Goal: Information Seeking & Learning: Learn about a topic

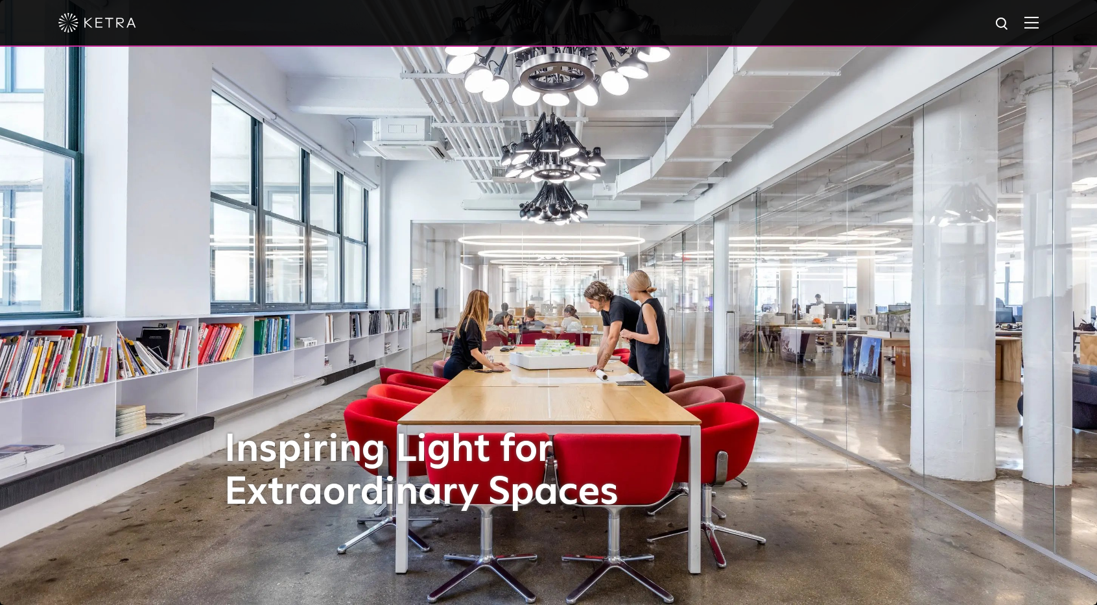
click at [1039, 25] on img at bounding box center [1032, 22] width 14 height 12
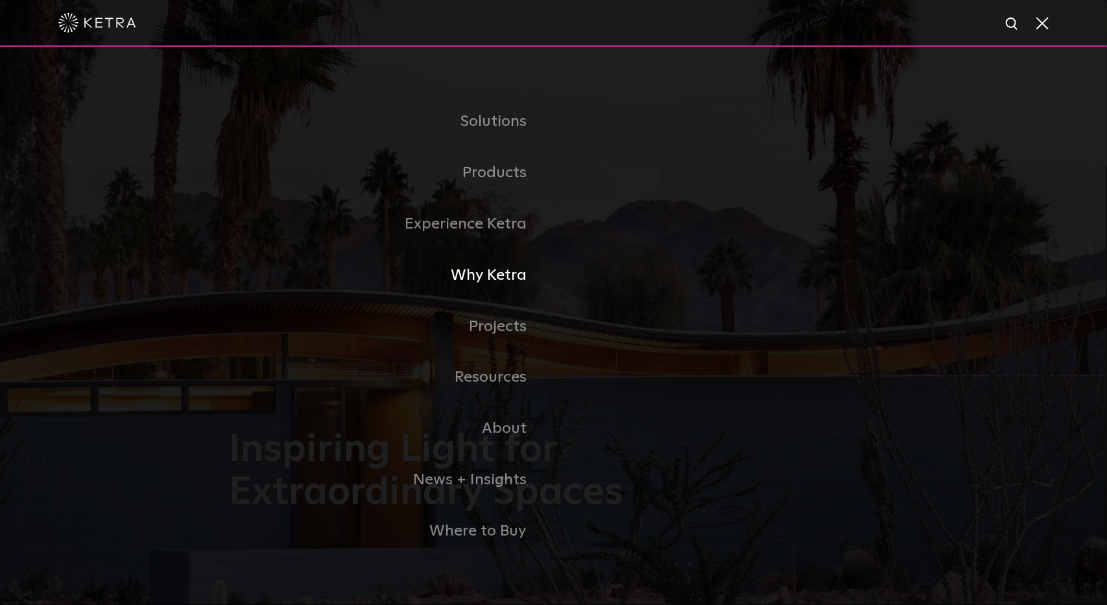
click at [510, 268] on link "Why Ketra" at bounding box center [392, 275] width 324 height 51
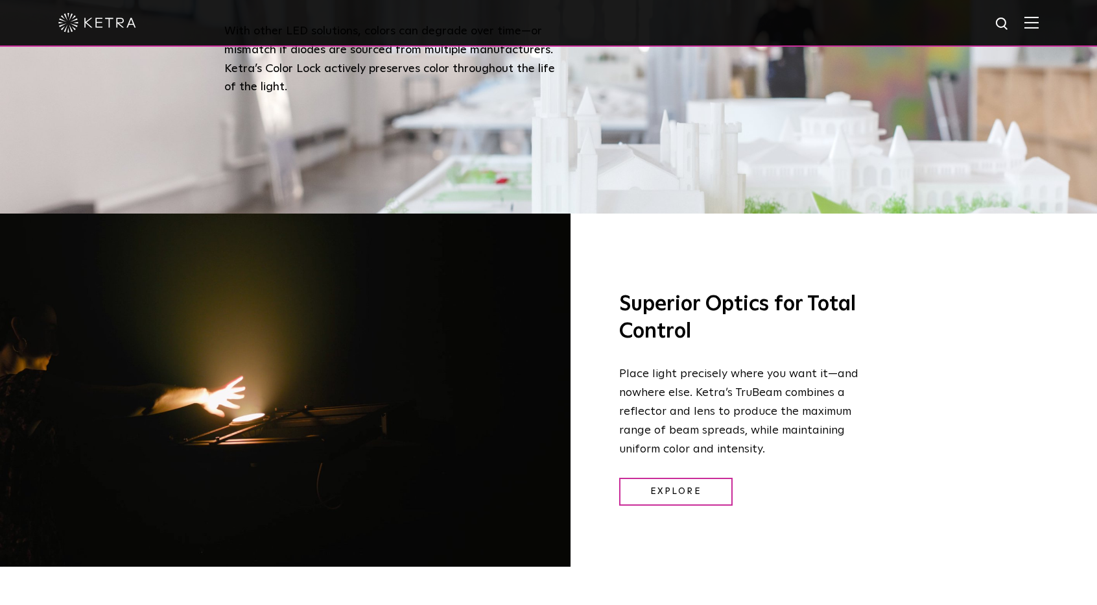
scroll to position [1751, 0]
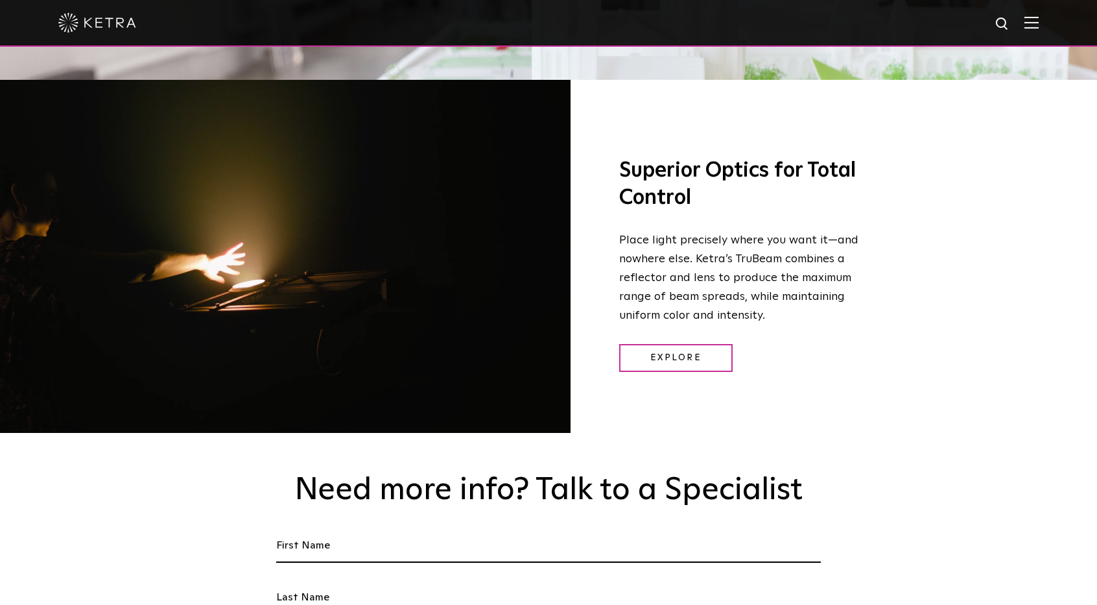
click at [742, 234] on p "Place light precisely where you want it—and nowhere else. Ketra’s TruBeam combi…" at bounding box center [740, 277] width 243 height 93
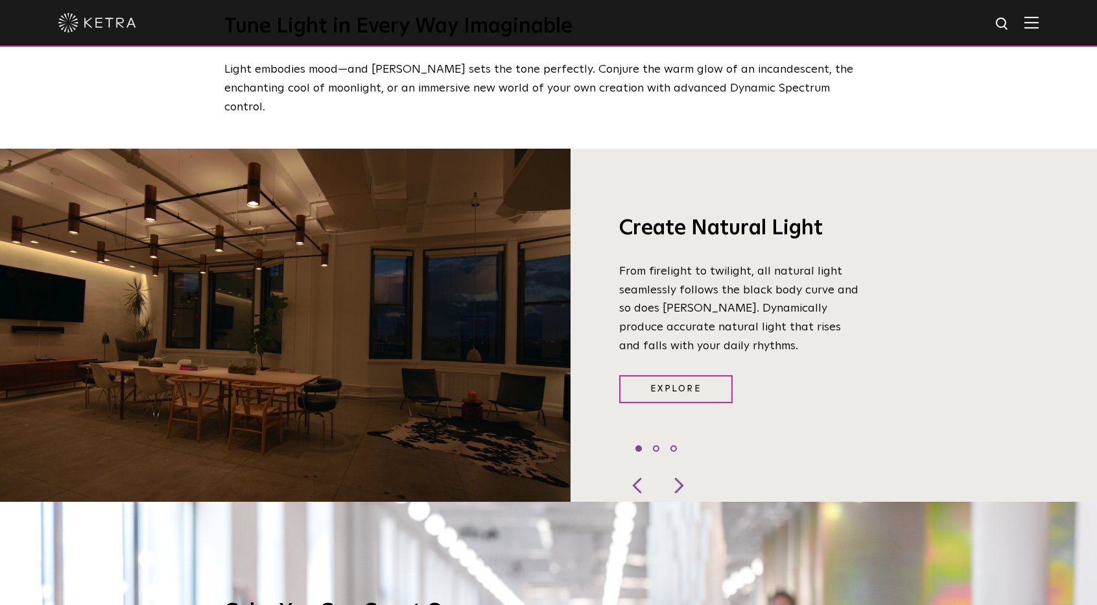
scroll to position [1018, 0]
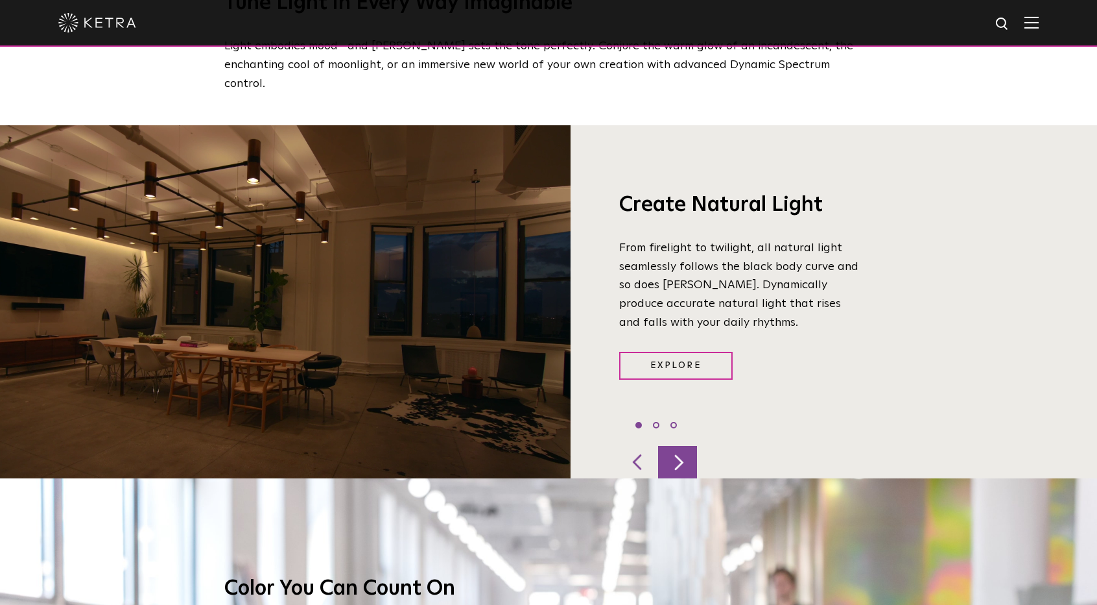
click at [683, 447] on div at bounding box center [677, 462] width 39 height 32
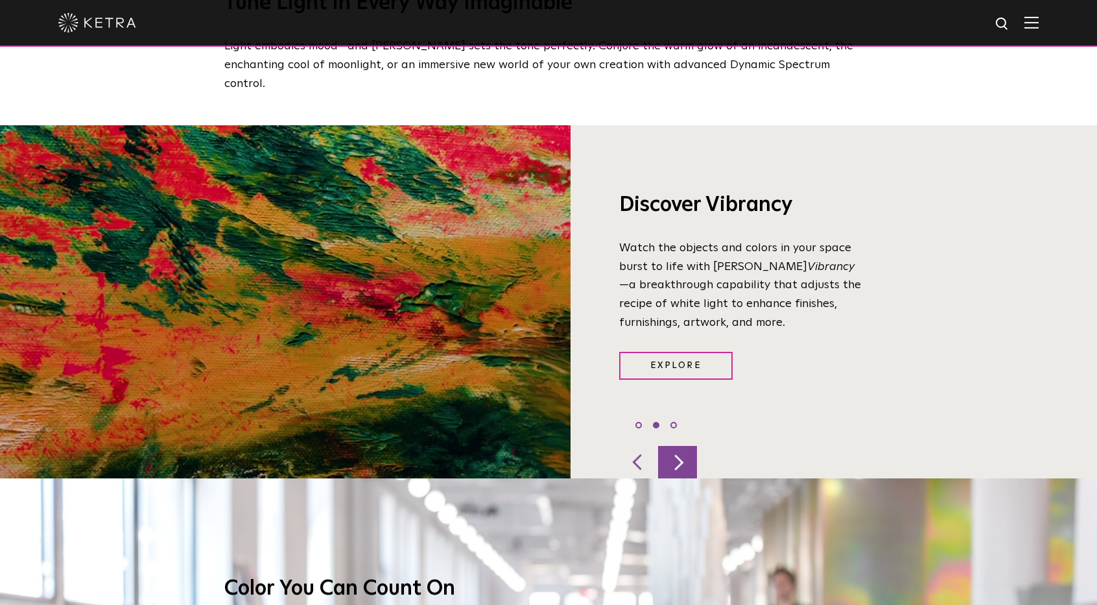
click at [683, 447] on div at bounding box center [677, 462] width 39 height 32
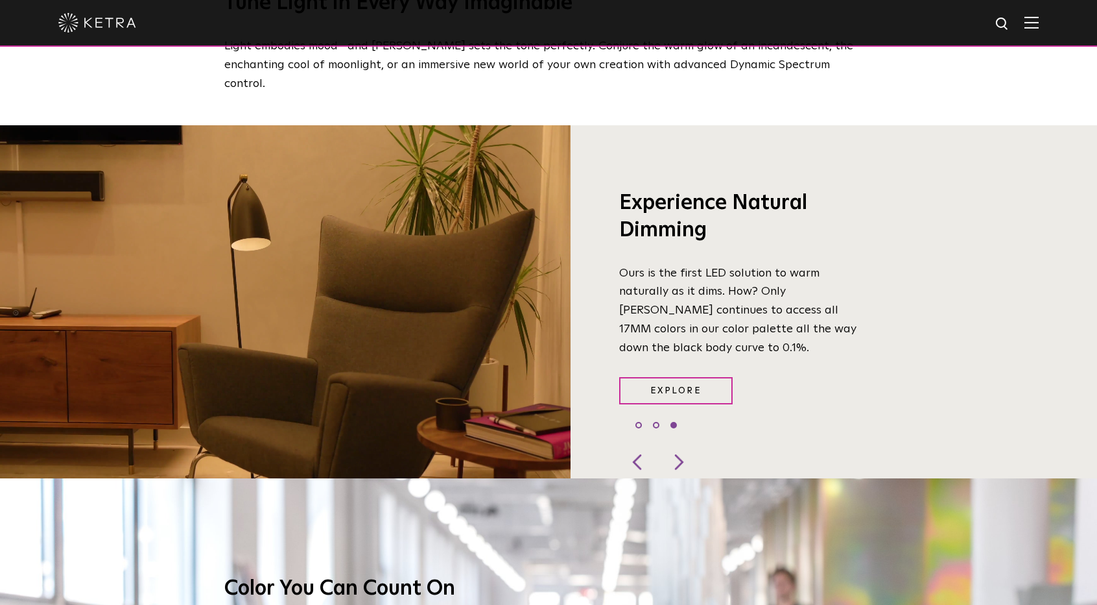
click at [735, 264] on p "Ours is the first LED solution to warm naturally as it dims. How? Only [PERSON_…" at bounding box center [740, 310] width 243 height 93
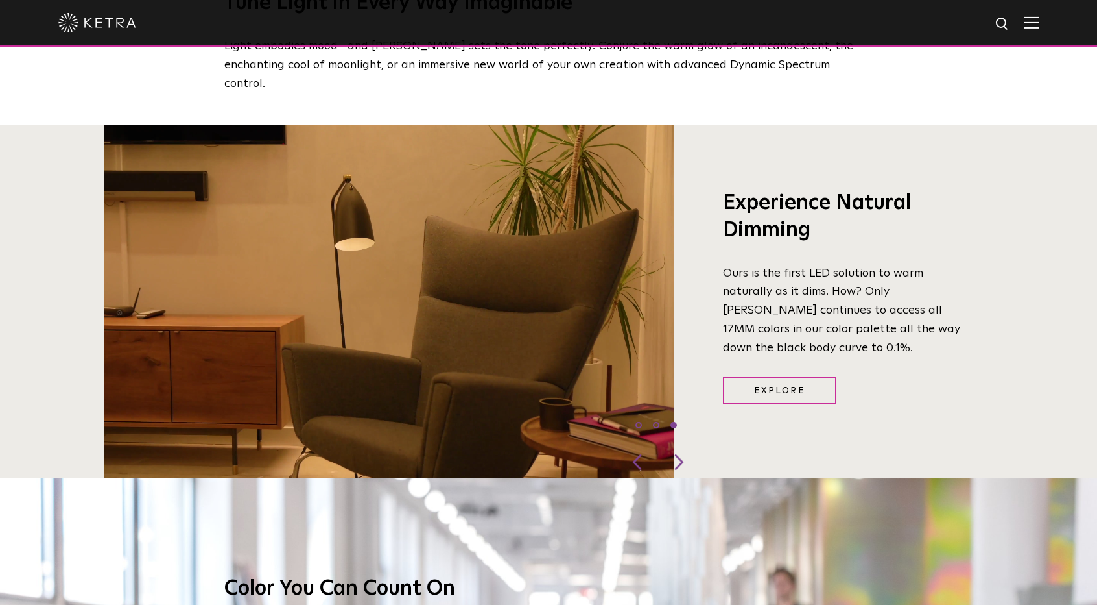
drag, startPoint x: 701, startPoint y: 259, endPoint x: 776, endPoint y: 258, distance: 75.2
click at [776, 264] on p "Ours is the first LED solution to warm naturally as it dims. How? Only [PERSON_…" at bounding box center [844, 310] width 243 height 93
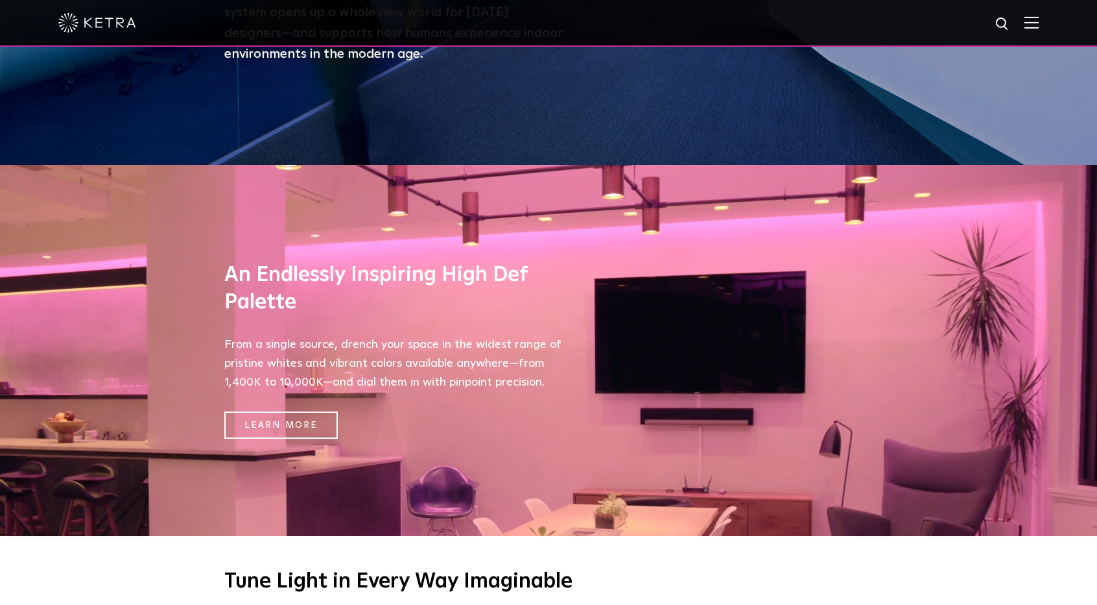
scroll to position [434, 0]
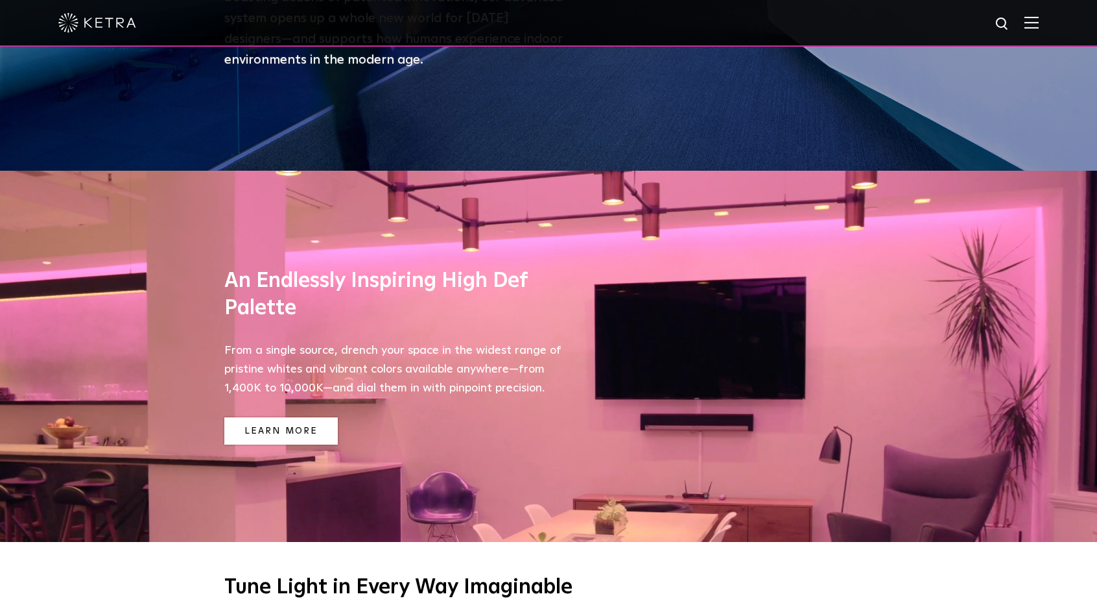
click at [298, 433] on link "Learn More" at bounding box center [281, 431] width 114 height 28
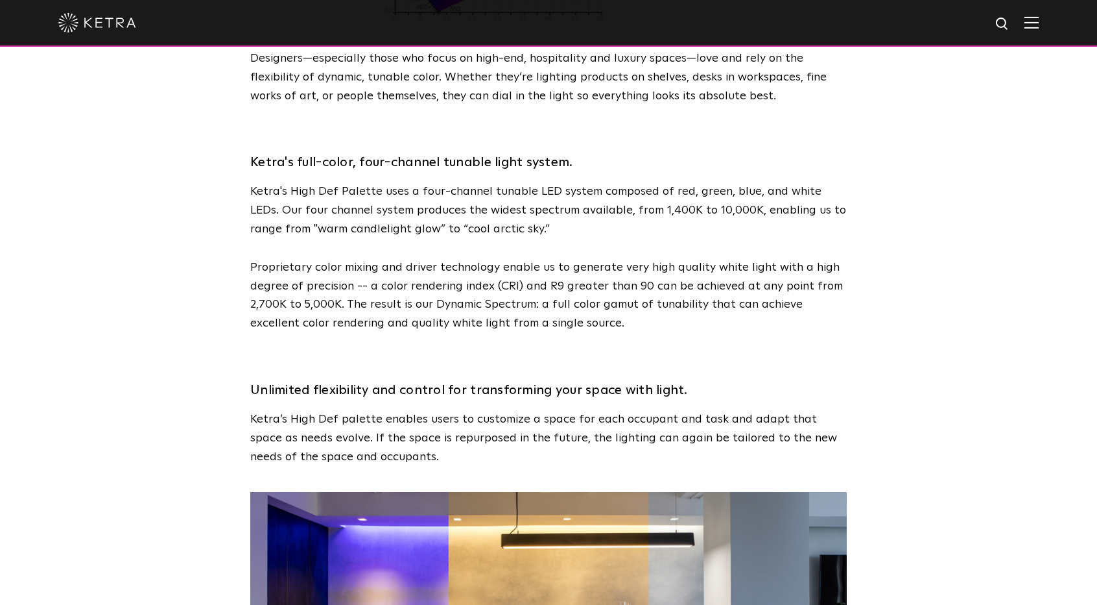
scroll to position [1622, 0]
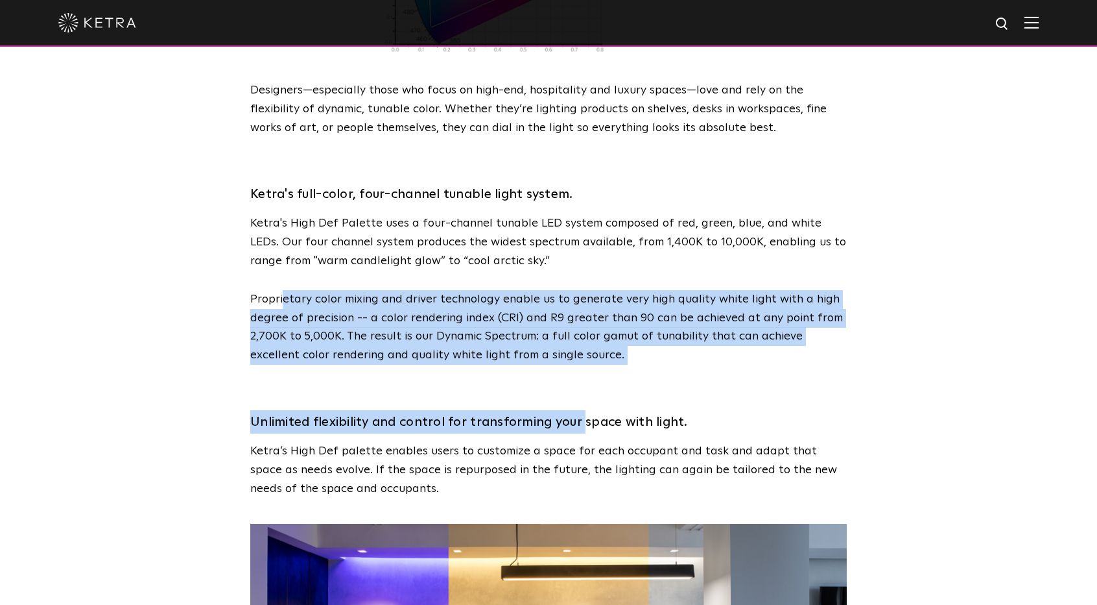
drag, startPoint x: 282, startPoint y: 260, endPoint x: 599, endPoint y: 335, distance: 325.4
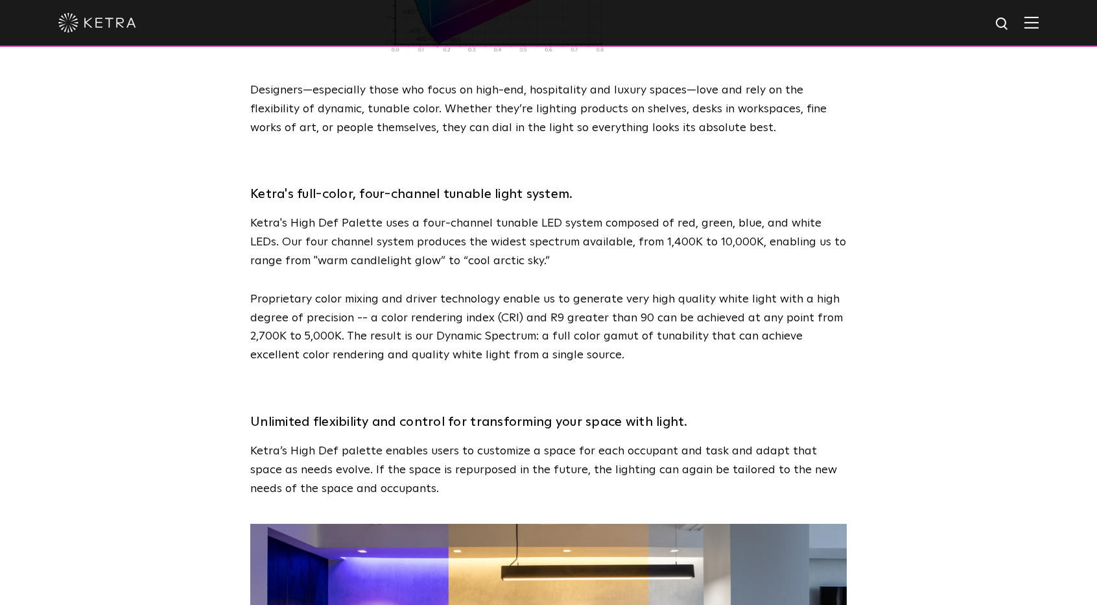
click at [643, 410] on h3 "Unlimited flexibility and control for transforming your space with light." at bounding box center [548, 421] width 597 height 23
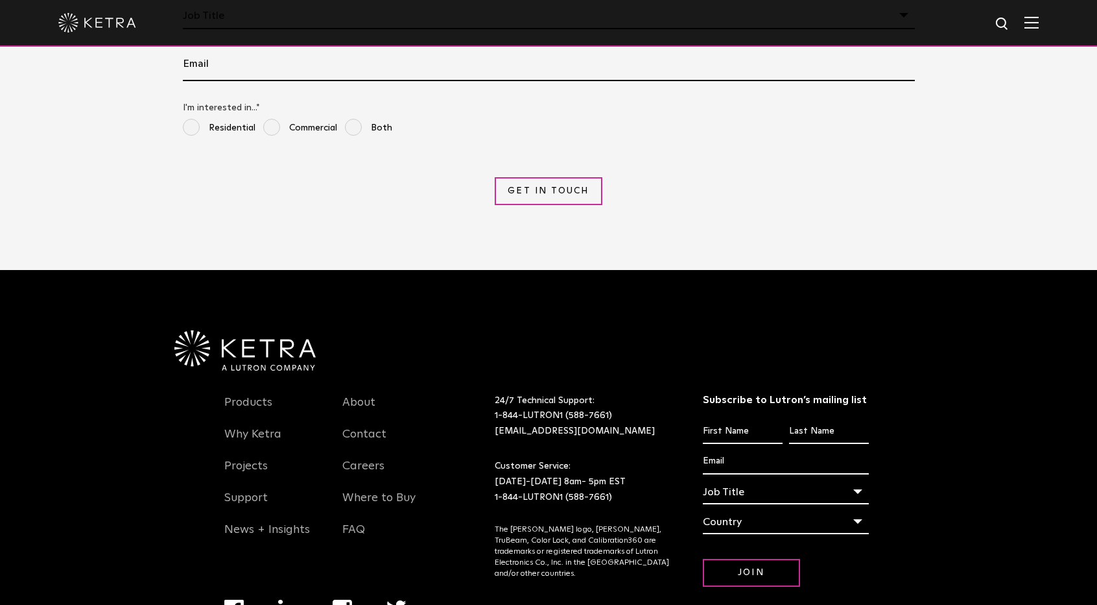
scroll to position [2921, 0]
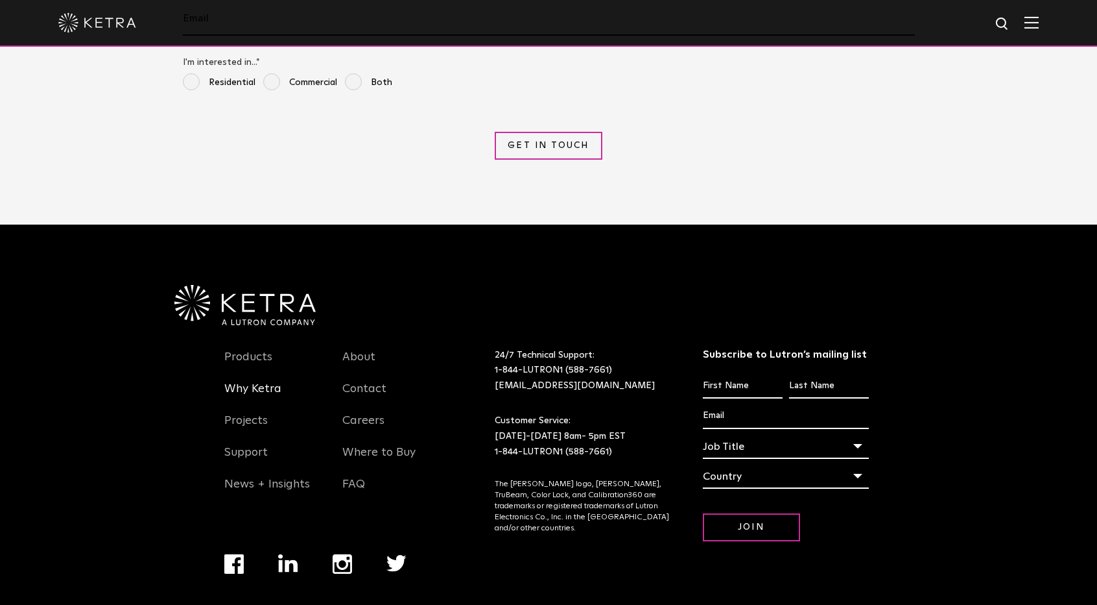
click at [246, 381] on link "Why Ketra" at bounding box center [252, 396] width 57 height 30
